Goal: Complete application form

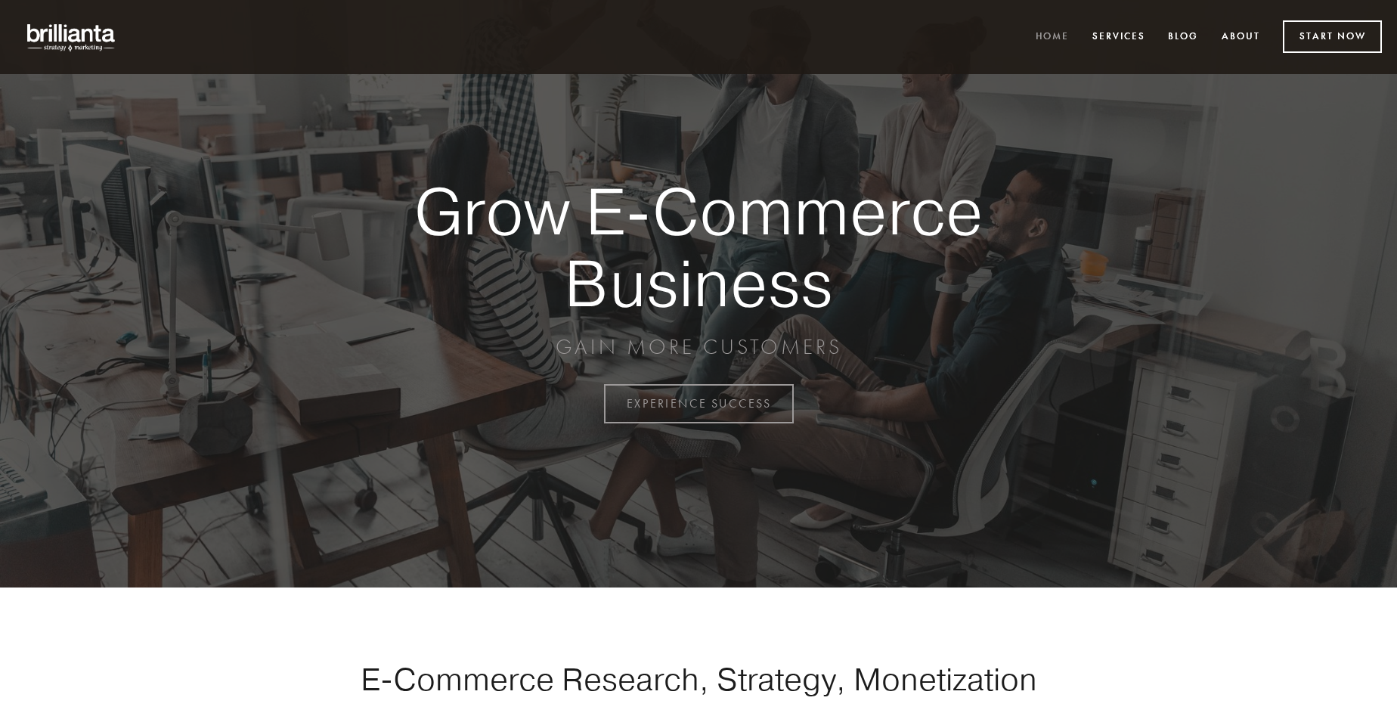
scroll to position [3961, 0]
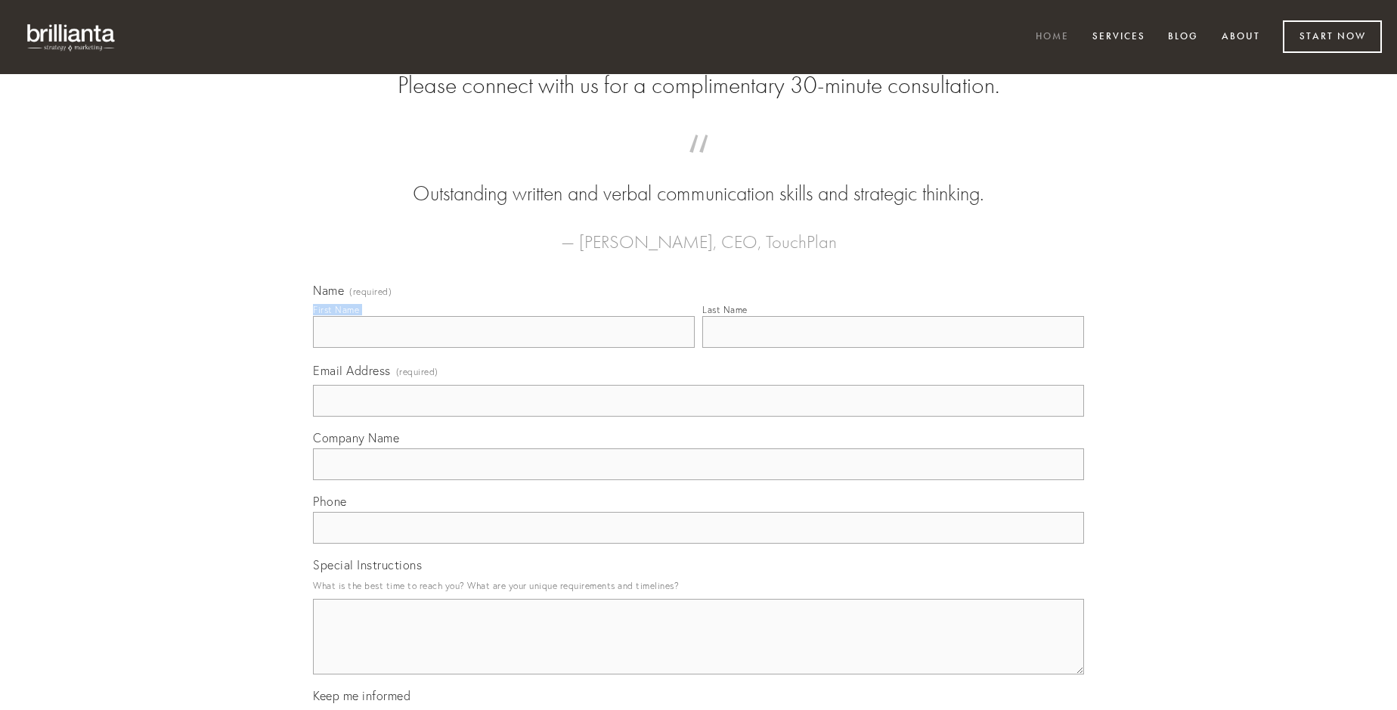
type input "[PERSON_NAME]"
click at [893, 348] on input "Last Name" at bounding box center [893, 332] width 382 height 32
type input "[PERSON_NAME]"
click at [698, 416] on input "Email Address (required)" at bounding box center [698, 401] width 771 height 32
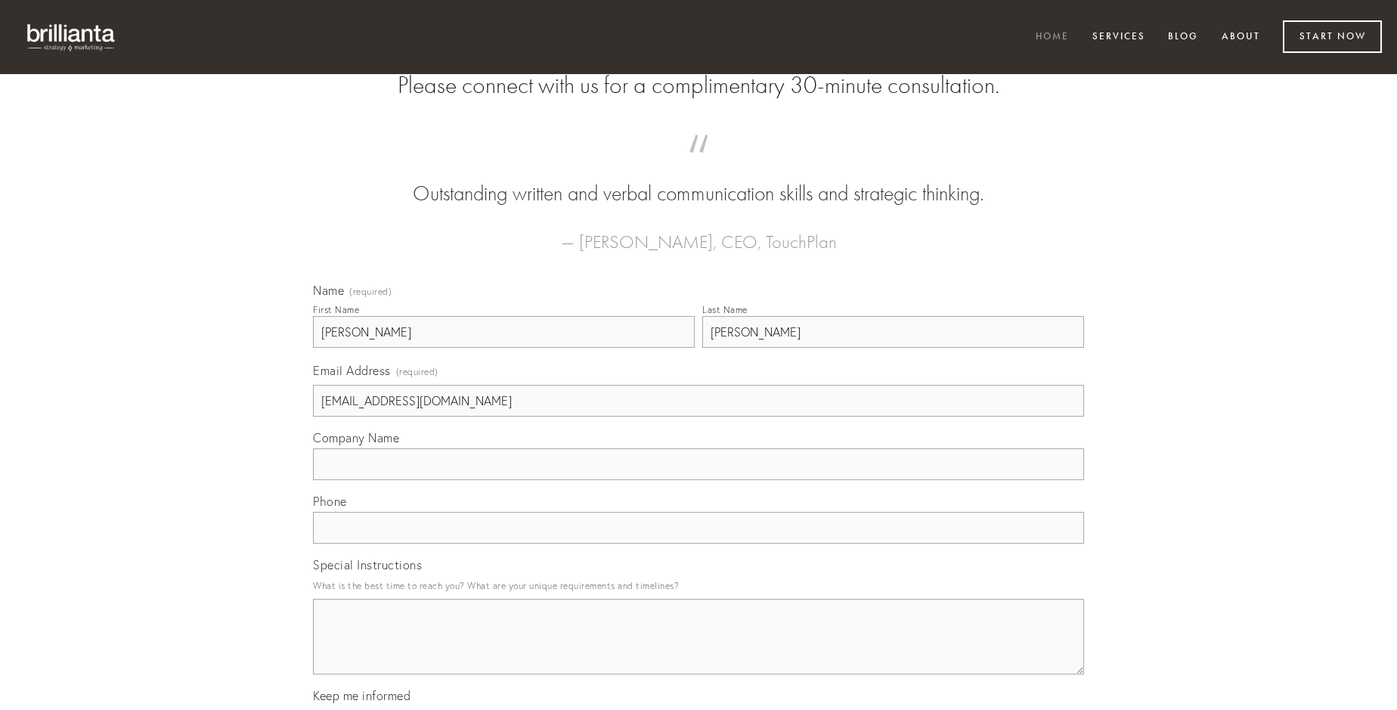
type input "[EMAIL_ADDRESS][DOMAIN_NAME]"
click at [698, 480] on input "Company Name" at bounding box center [698, 464] width 771 height 32
type input "vir"
click at [698, 543] on input "text" at bounding box center [698, 528] width 771 height 32
click at [698, 650] on textarea "Special Instructions" at bounding box center [698, 637] width 771 height 76
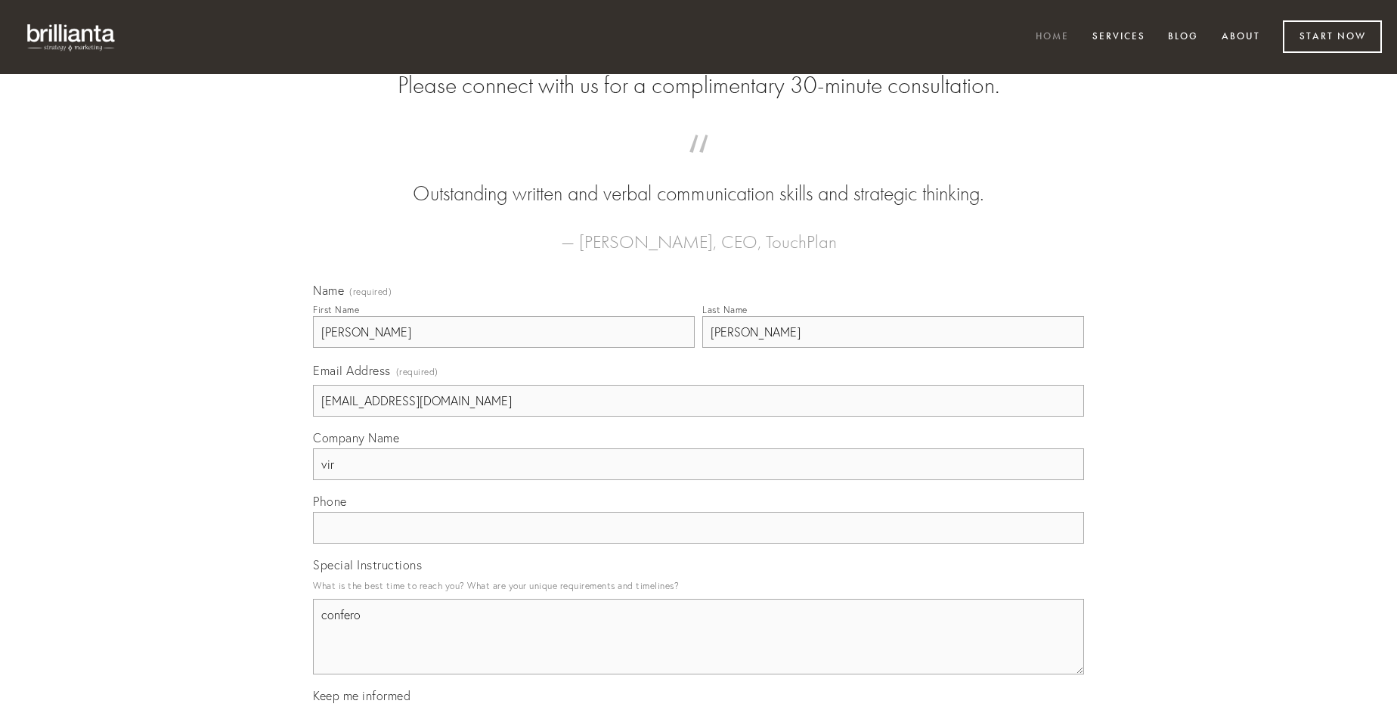
type textarea "confero"
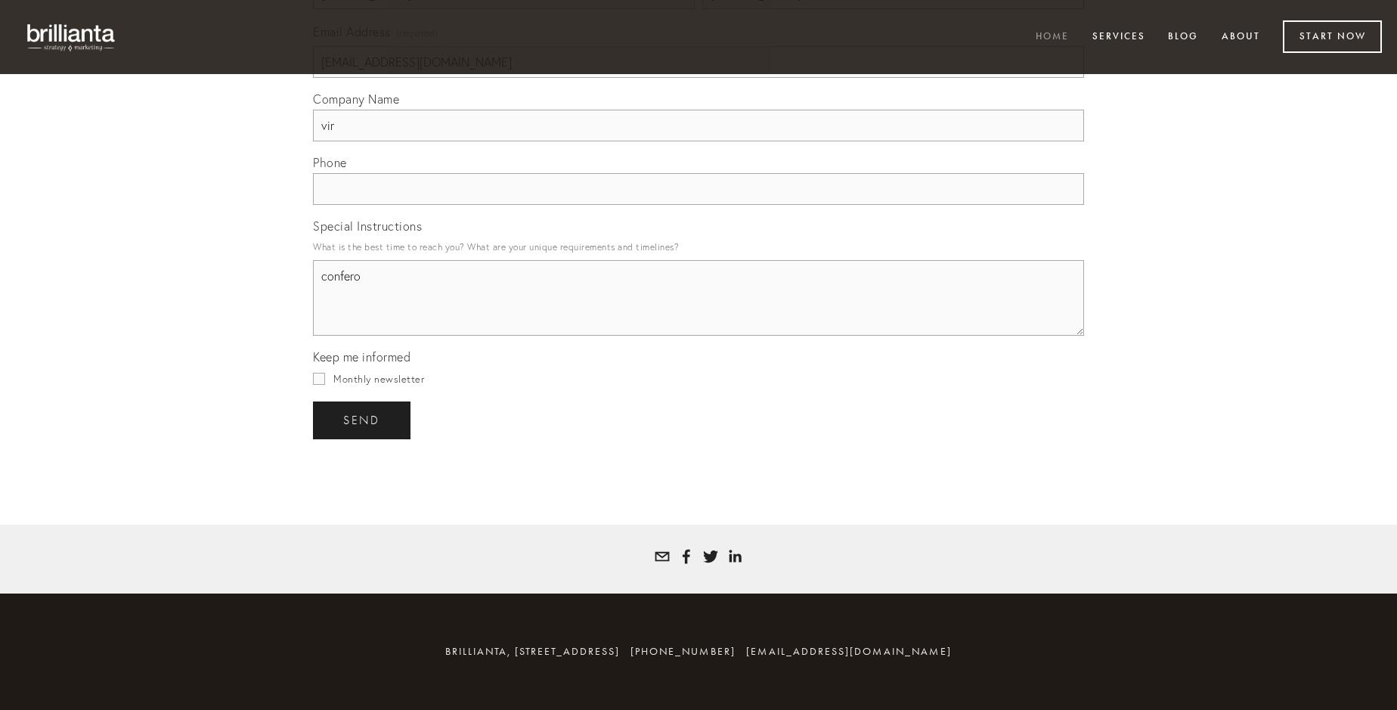
click at [363, 419] on span "send" at bounding box center [361, 420] width 37 height 14
